Goal: Check status: Check status

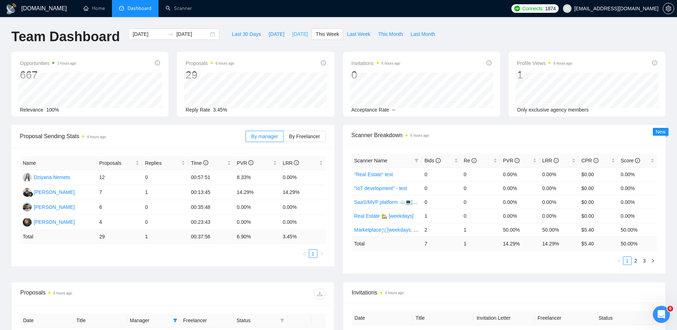
click at [300, 31] on span "[DATE]" at bounding box center [300, 34] width 16 height 8
type input "[DATE]"
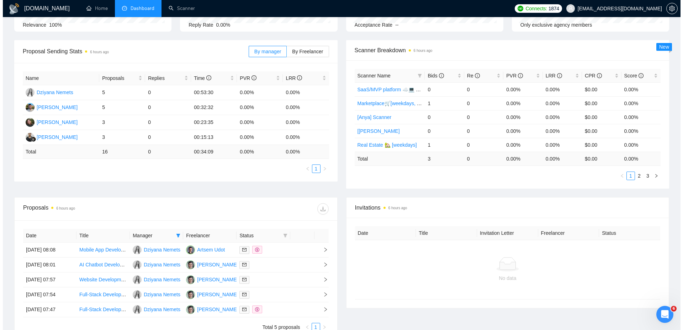
scroll to position [159, 0]
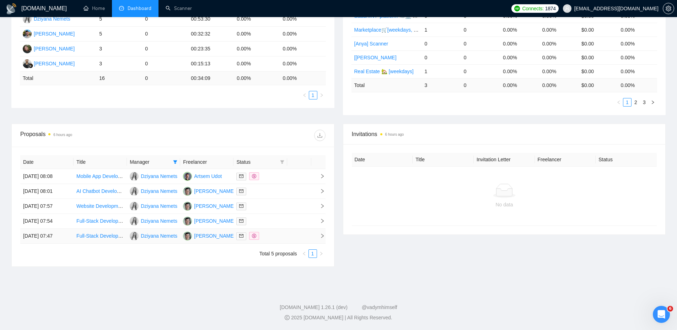
click at [281, 236] on div at bounding box center [260, 236] width 48 height 8
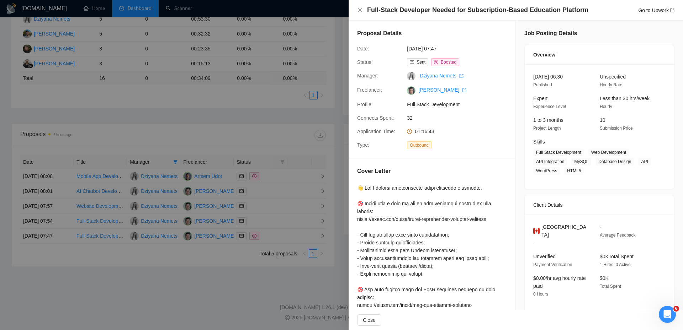
click at [277, 225] on div at bounding box center [341, 165] width 683 height 330
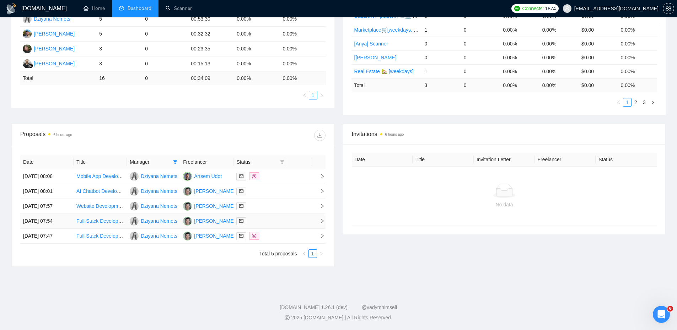
click at [278, 223] on div at bounding box center [260, 221] width 48 height 8
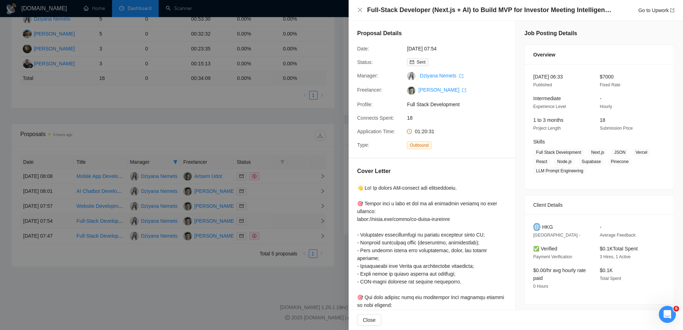
click at [278, 223] on div at bounding box center [341, 165] width 683 height 330
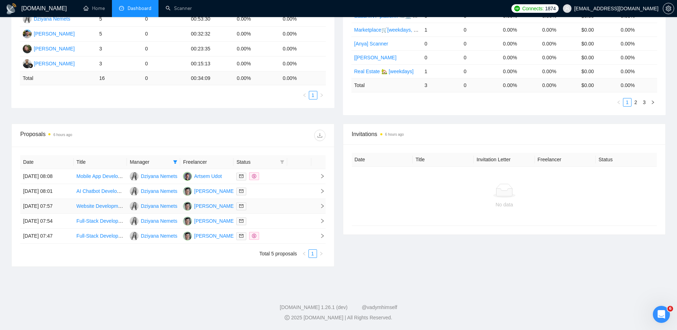
click at [271, 203] on div at bounding box center [260, 206] width 48 height 8
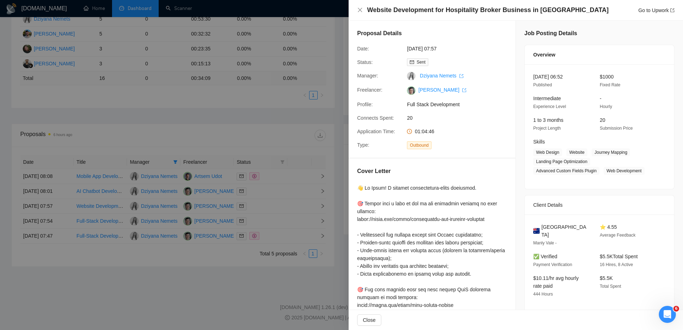
click at [272, 203] on div at bounding box center [341, 165] width 683 height 330
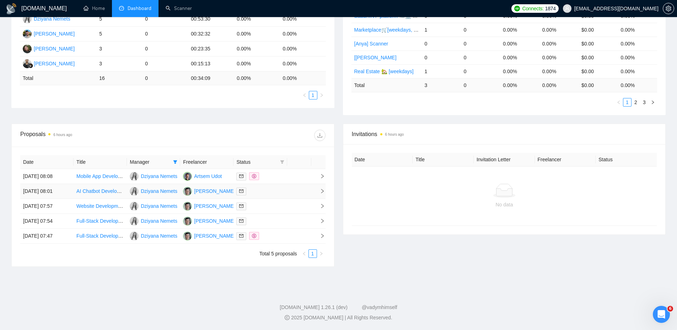
click at [269, 198] on td at bounding box center [260, 191] width 53 height 15
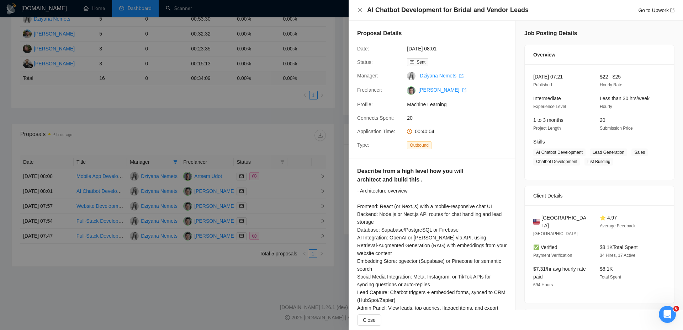
click at [271, 196] on div at bounding box center [341, 165] width 683 height 330
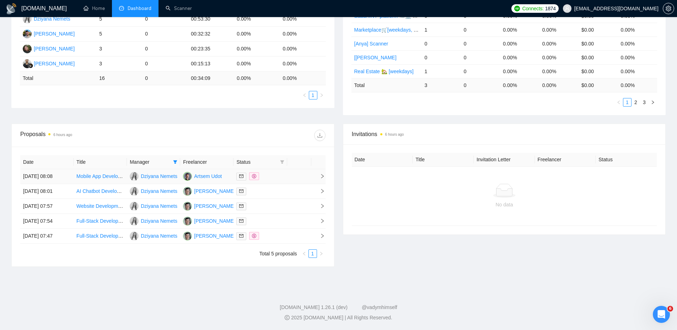
click at [278, 179] on div at bounding box center [260, 176] width 48 height 8
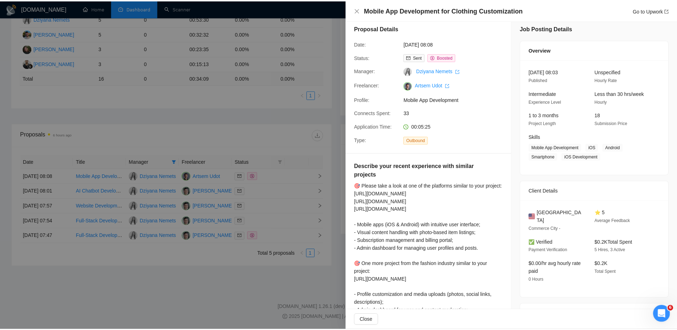
scroll to position [2, 0]
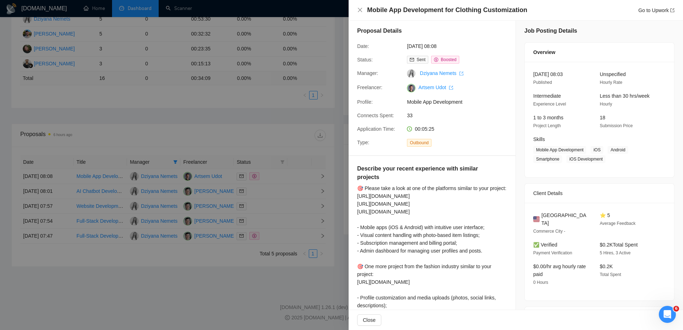
click at [210, 119] on div at bounding box center [341, 165] width 683 height 330
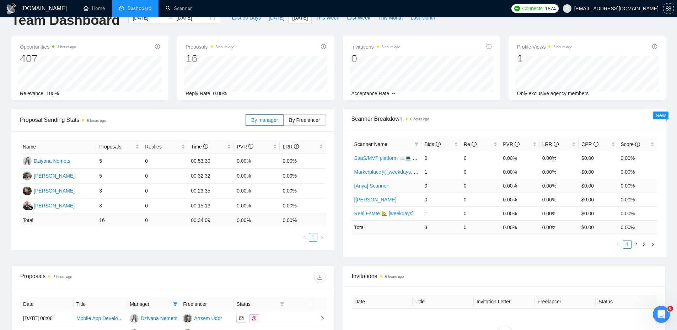
scroll to position [0, 0]
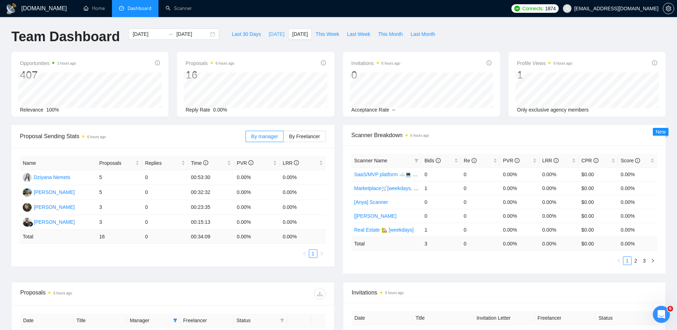
click at [272, 34] on span "[DATE]" at bounding box center [277, 34] width 16 height 8
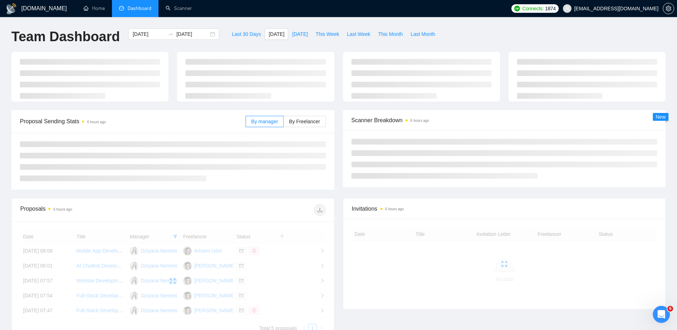
type input "[DATE]"
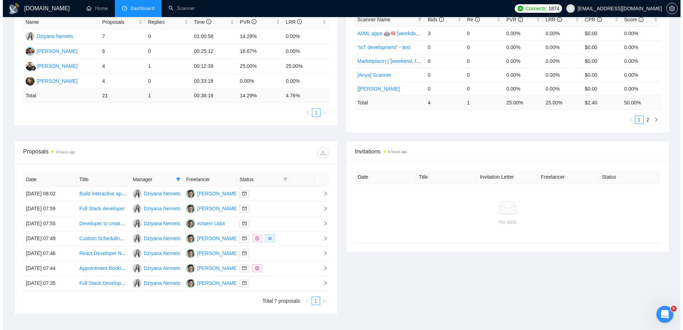
scroll to position [188, 0]
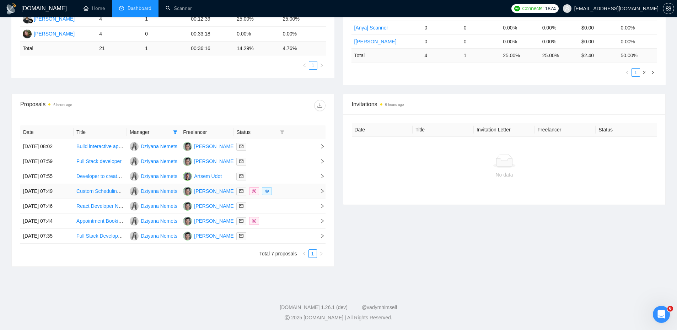
click at [299, 190] on td at bounding box center [299, 191] width 24 height 15
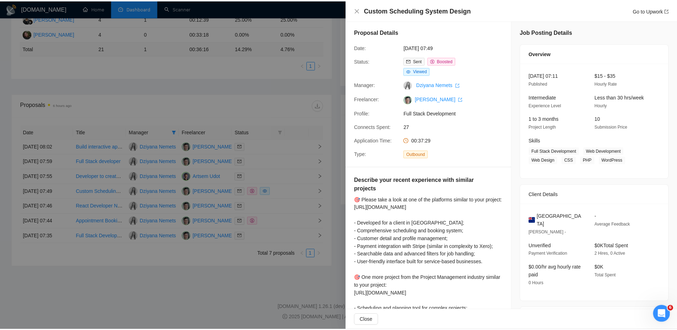
scroll to position [0, 0]
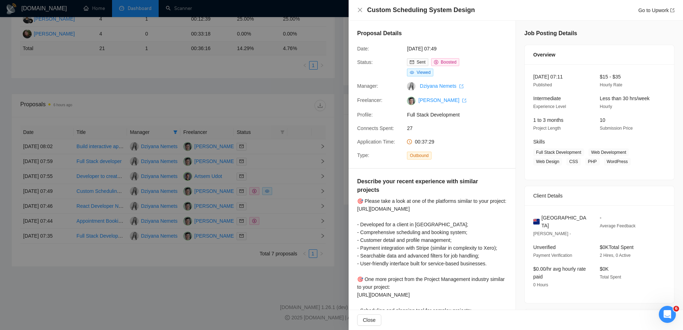
click at [237, 80] on div at bounding box center [341, 165] width 683 height 330
